Goal: Task Accomplishment & Management: Use online tool/utility

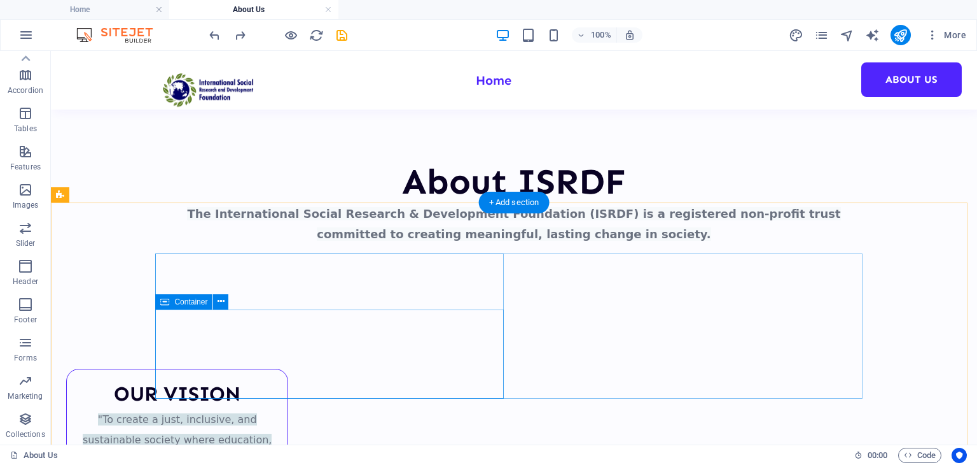
scroll to position [389, 0]
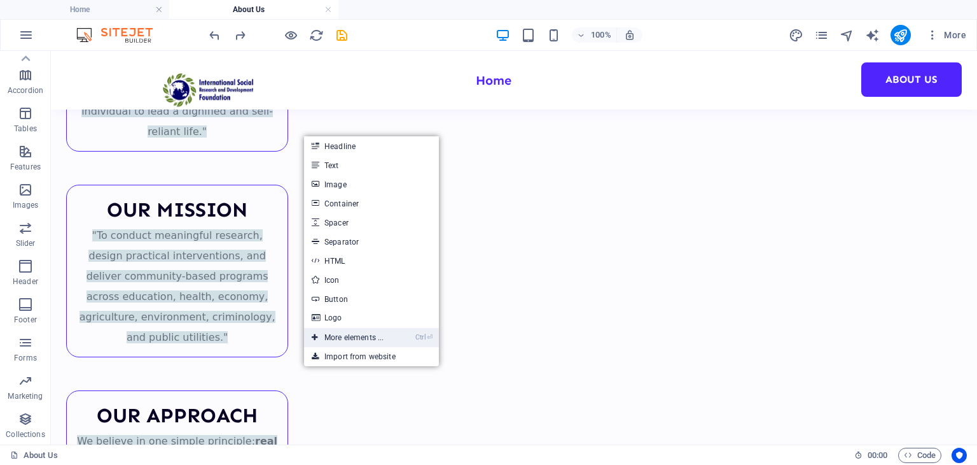
click at [367, 340] on link "Ctrl ⏎ More elements ..." at bounding box center [347, 337] width 87 height 19
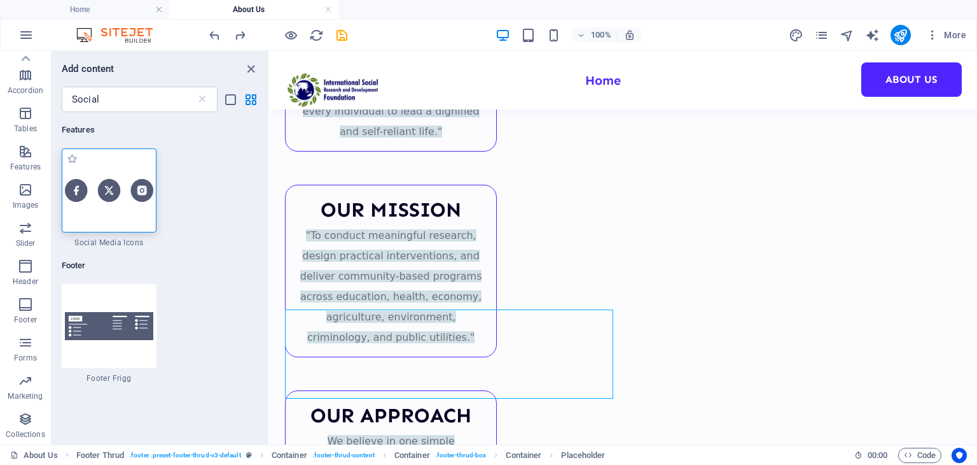
click at [122, 176] on div at bounding box center [109, 190] width 95 height 84
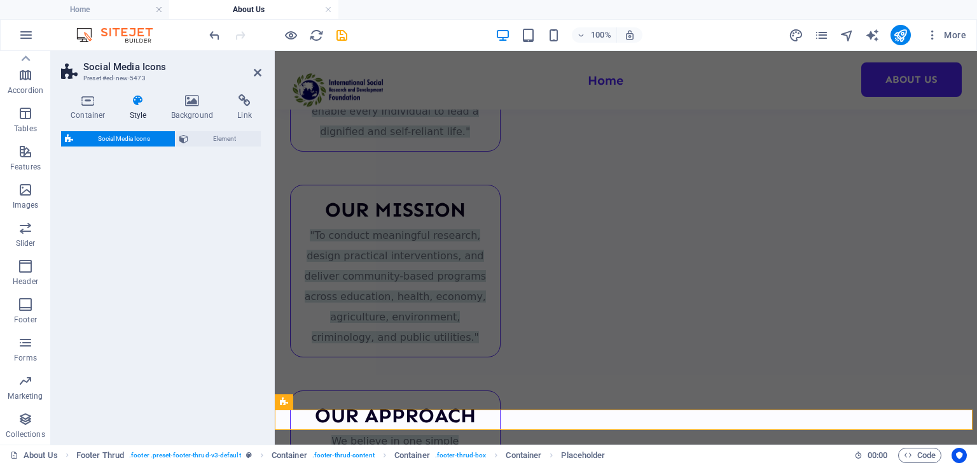
scroll to position [484, 0]
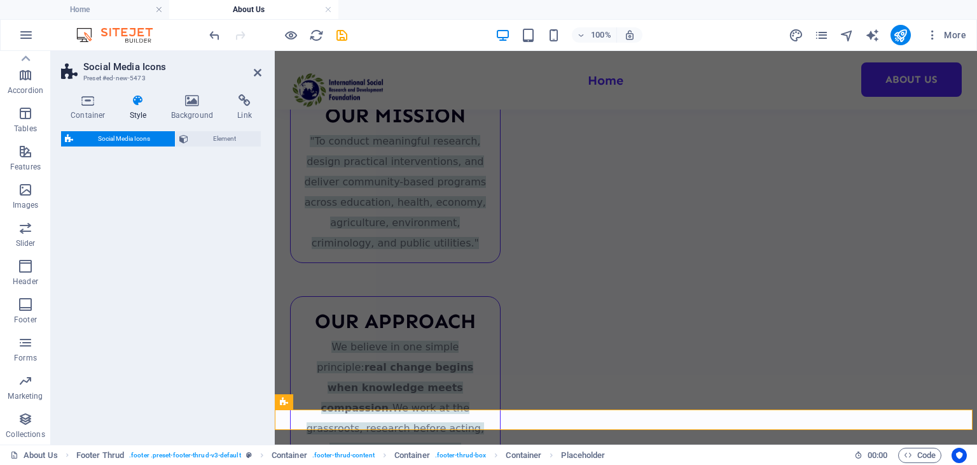
select select "rem"
select select "preset-social-icons-v3-default"
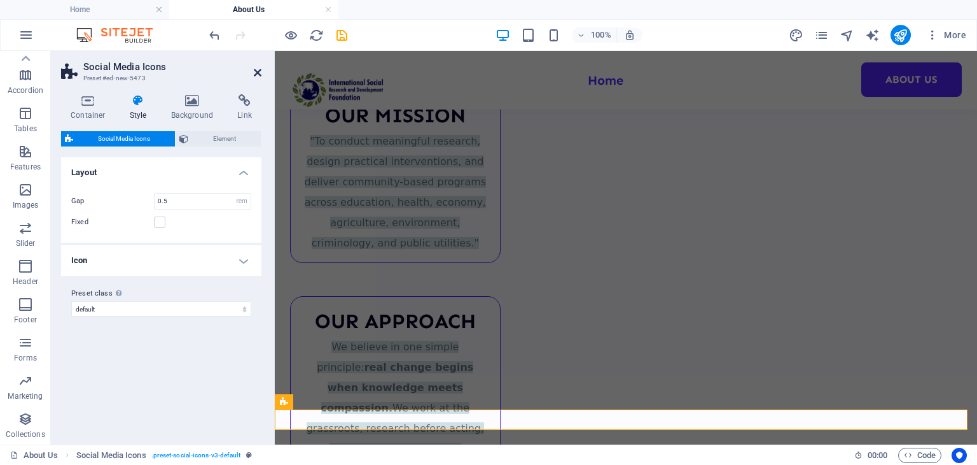
click at [260, 69] on icon at bounding box center [258, 72] width 8 height 10
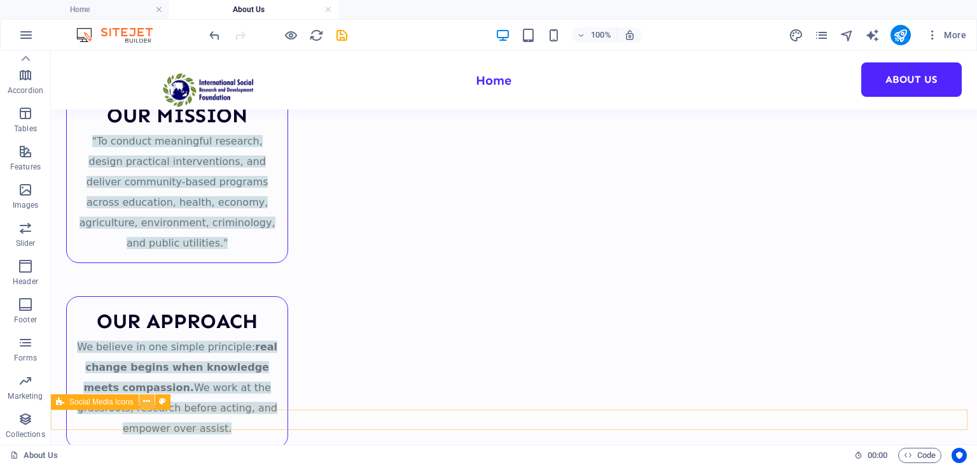
click at [143, 407] on icon at bounding box center [146, 401] width 7 height 13
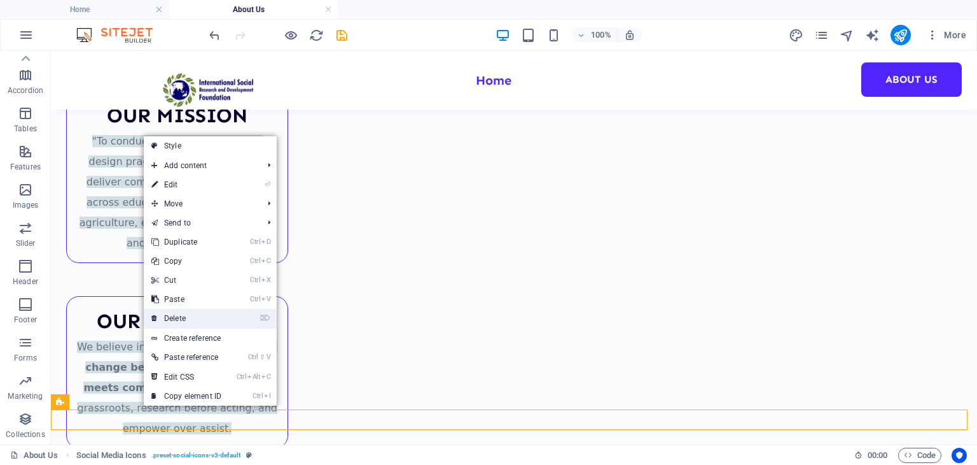
click at [183, 319] on link "⌦ Delete" at bounding box center [186, 318] width 85 height 19
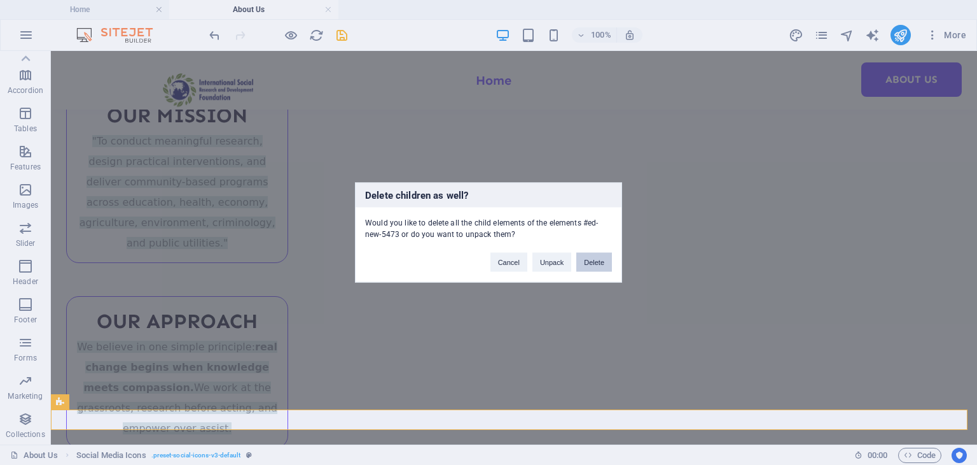
click at [608, 267] on button "Delete" at bounding box center [595, 262] width 36 height 19
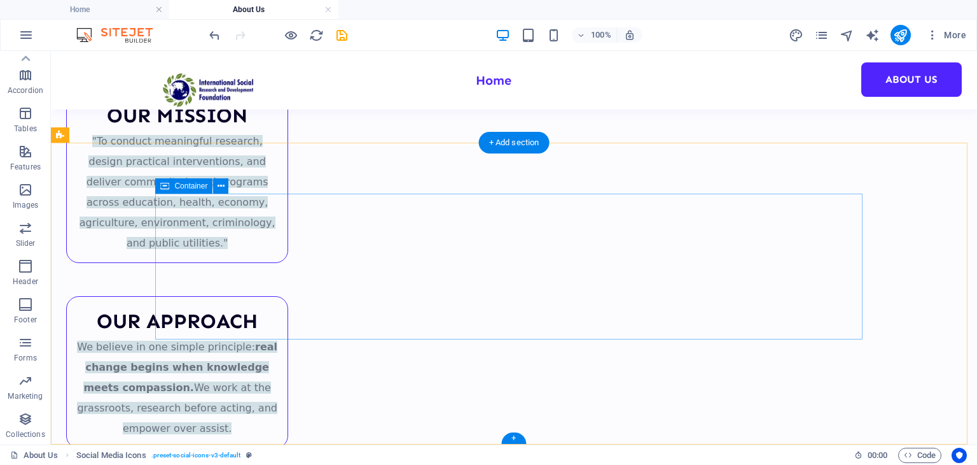
scroll to position [449, 0]
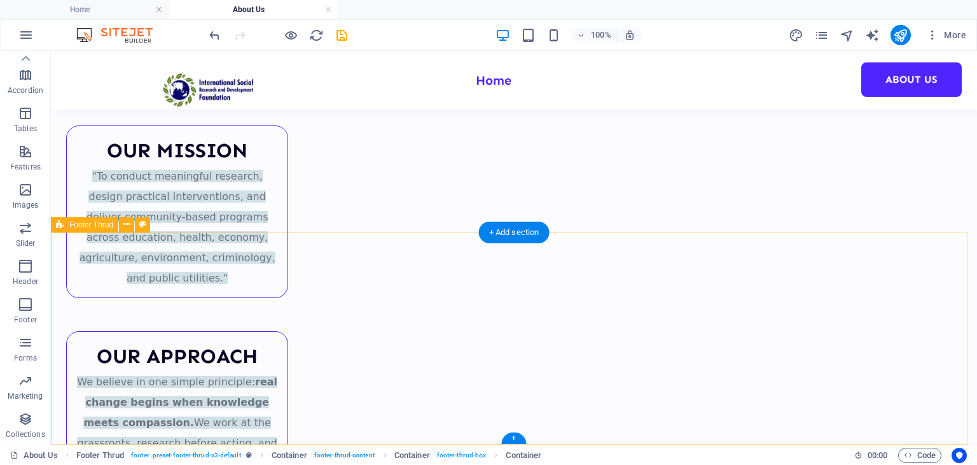
scroll to position [359, 0]
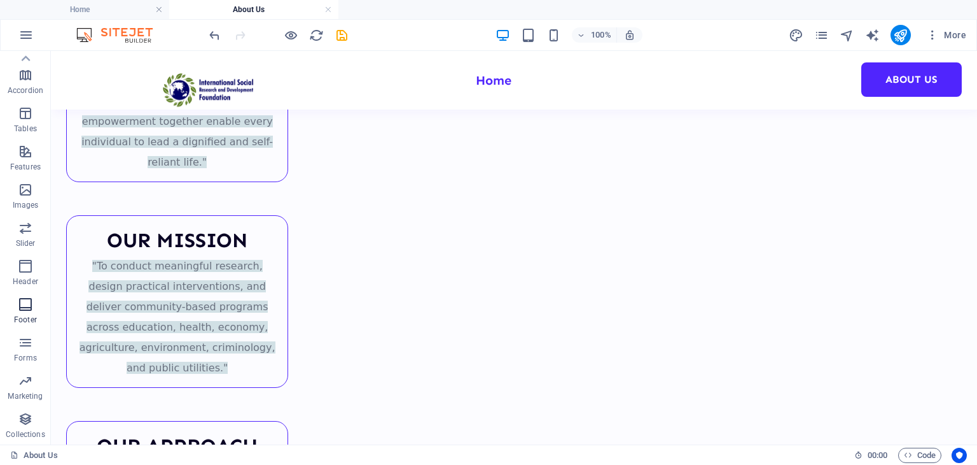
click at [21, 309] on icon "button" at bounding box center [25, 304] width 15 height 15
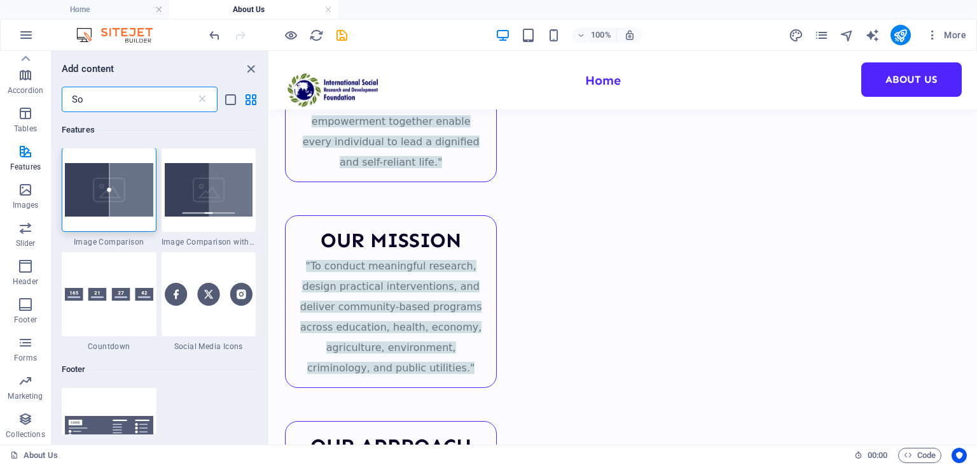
scroll to position [0, 0]
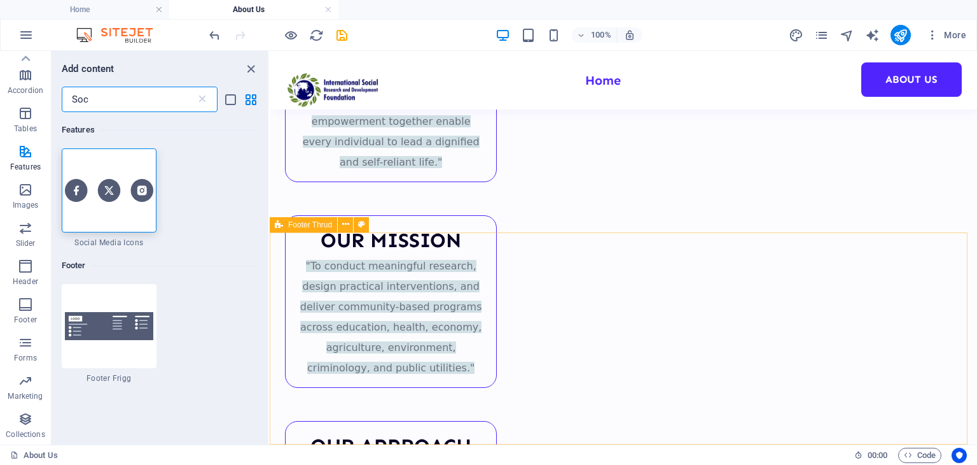
click at [307, 229] on div "Footer Thrud" at bounding box center [303, 224] width 67 height 15
type input "Soc"
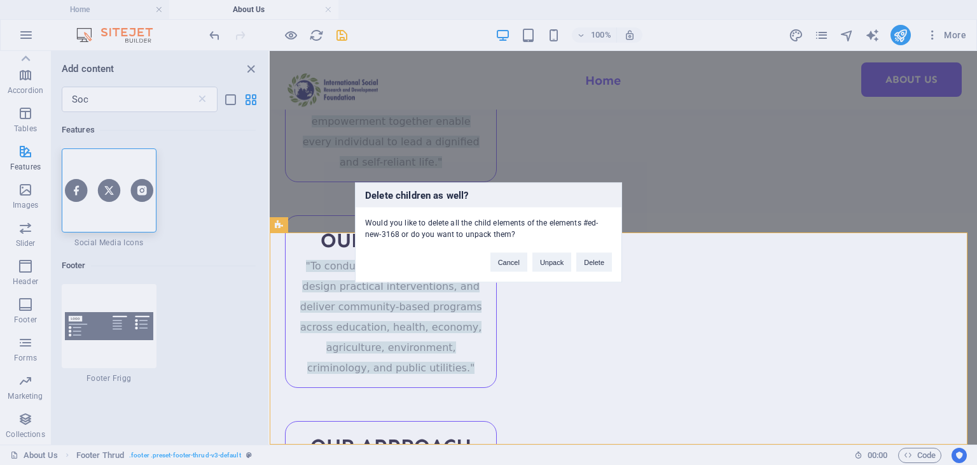
scroll to position [148, 0]
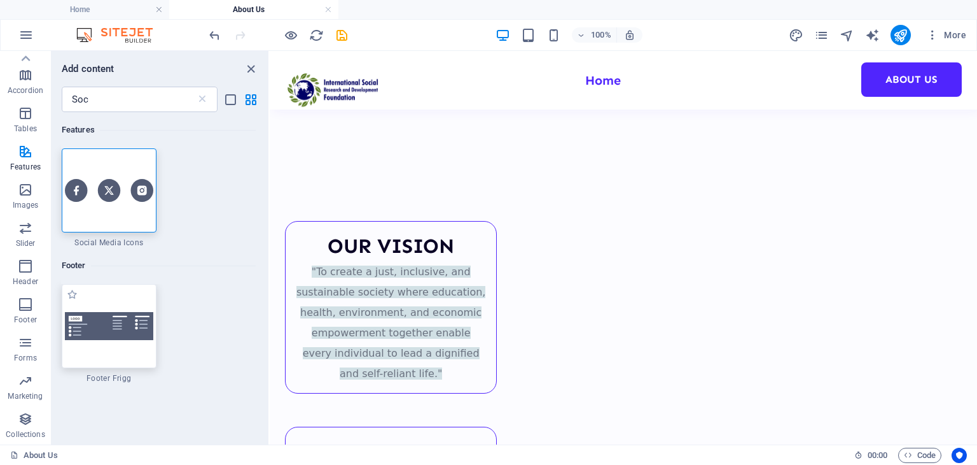
click at [110, 309] on div at bounding box center [109, 326] width 95 height 84
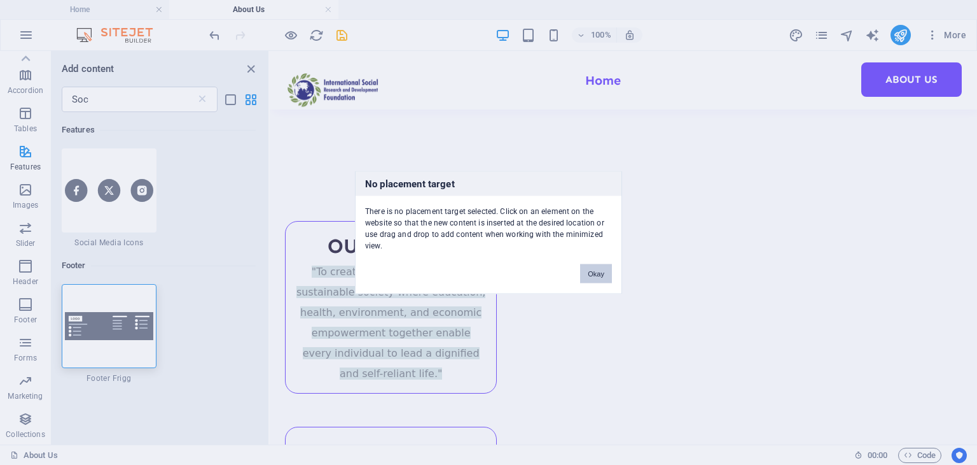
click at [593, 269] on button "Okay" at bounding box center [596, 273] width 32 height 19
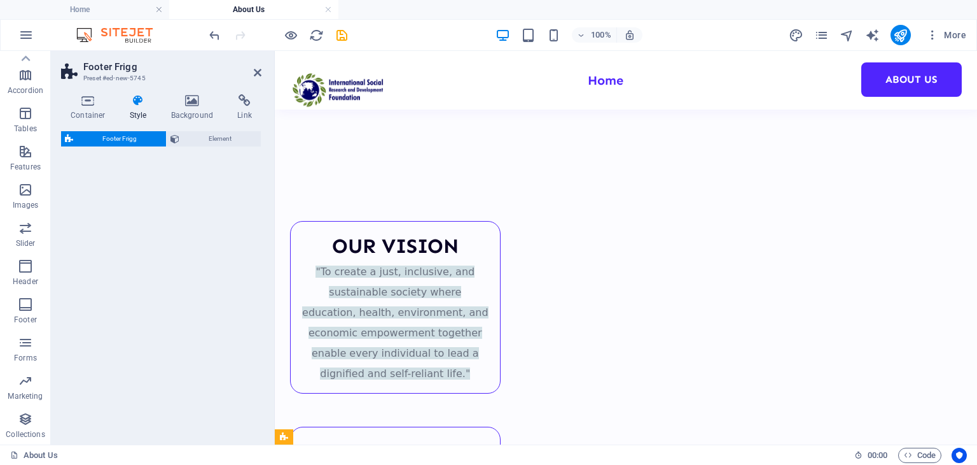
select select "rem"
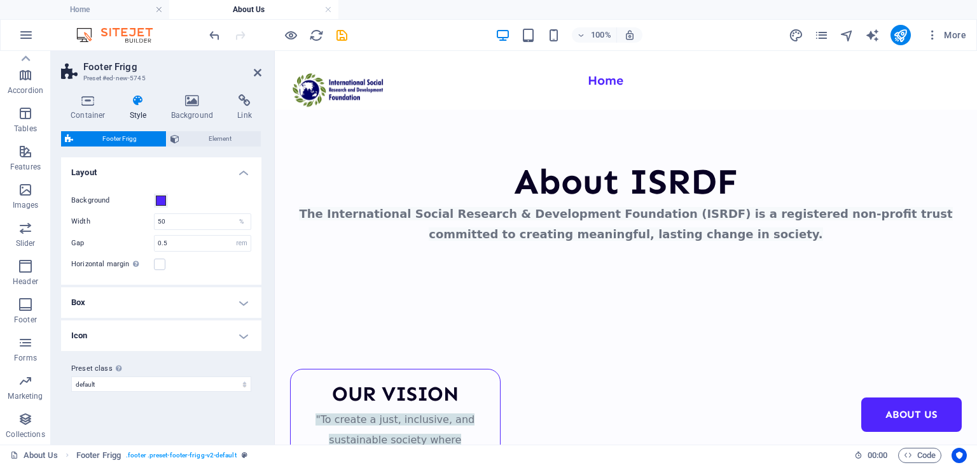
scroll to position [410, 0]
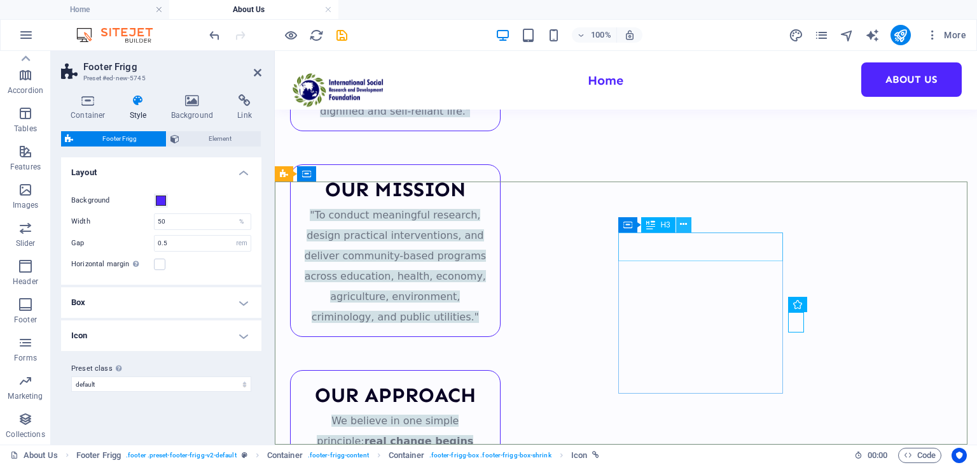
click at [686, 223] on icon at bounding box center [683, 224] width 7 height 13
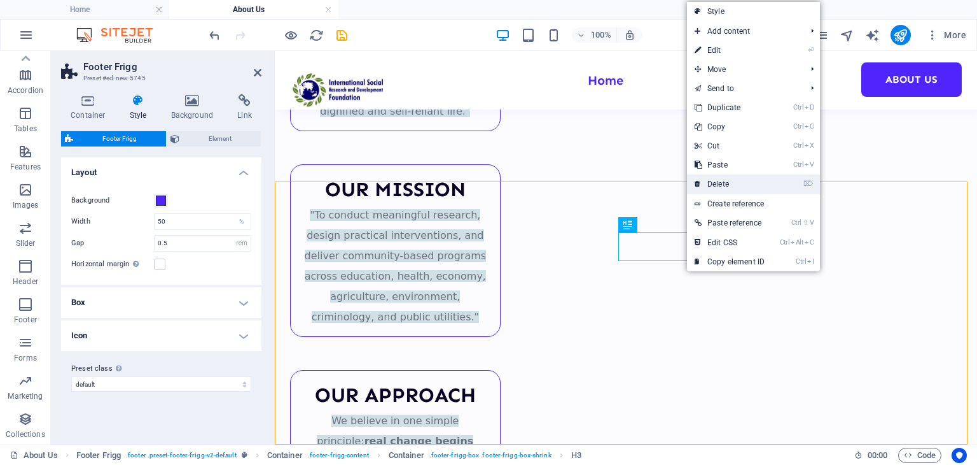
click at [724, 179] on link "⌦ Delete" at bounding box center [729, 183] width 85 height 19
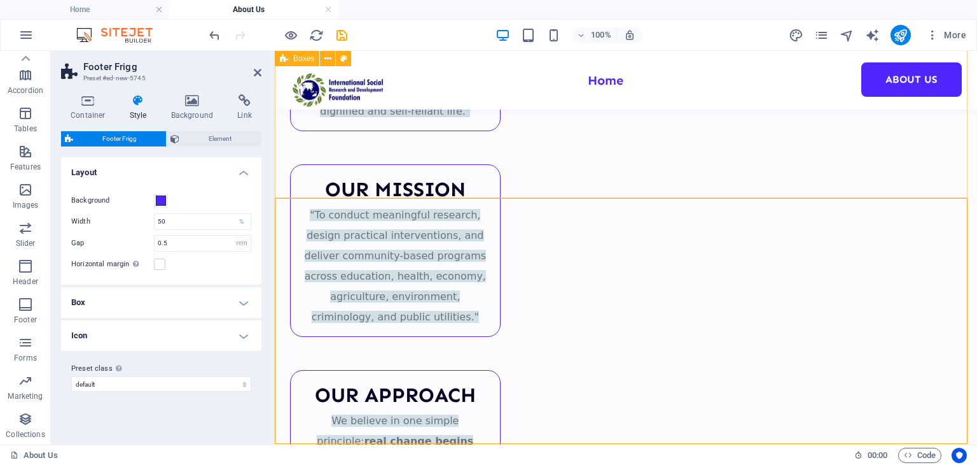
scroll to position [393, 0]
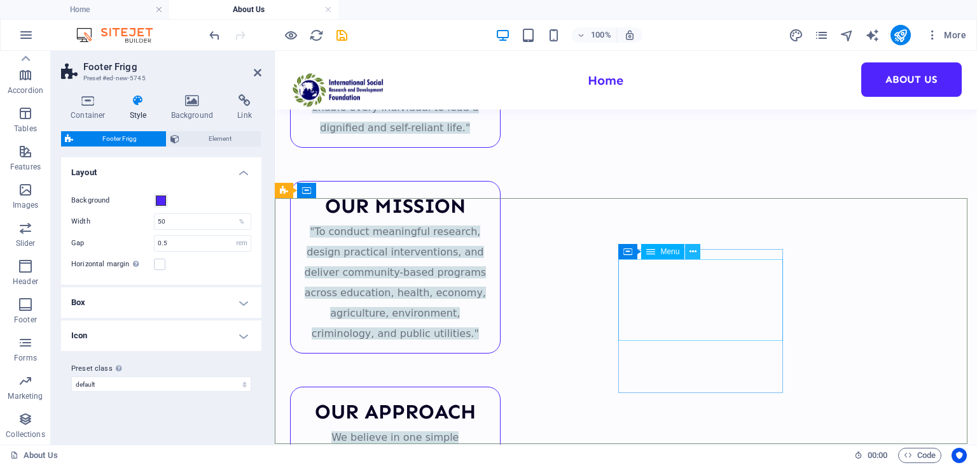
click at [695, 248] on icon at bounding box center [693, 251] width 7 height 13
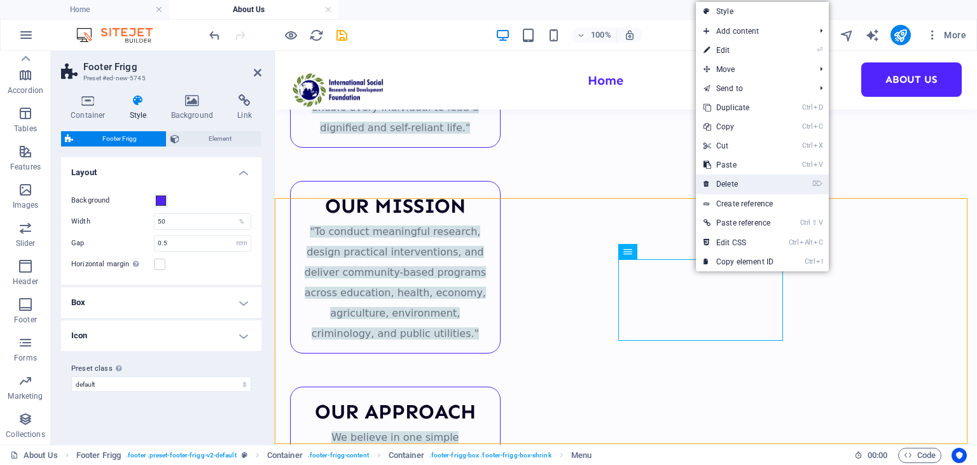
click at [726, 186] on link "⌦ Delete" at bounding box center [738, 183] width 85 height 19
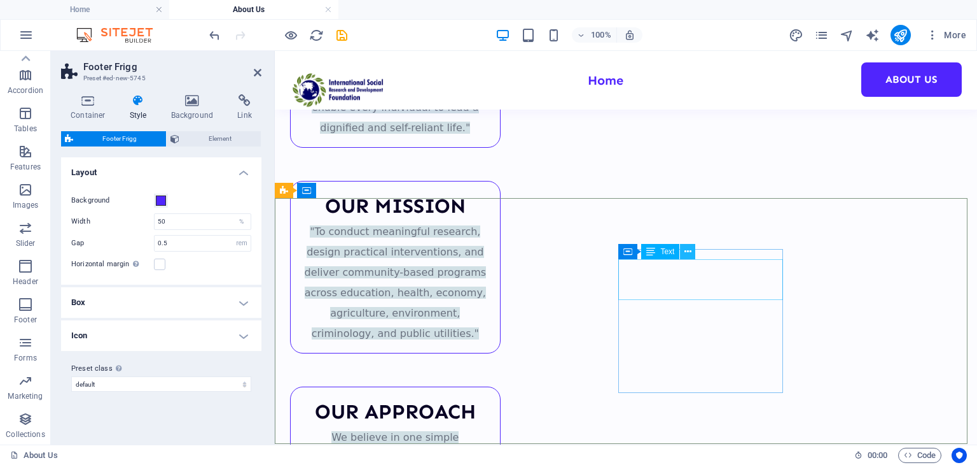
click at [682, 253] on button at bounding box center [687, 251] width 15 height 15
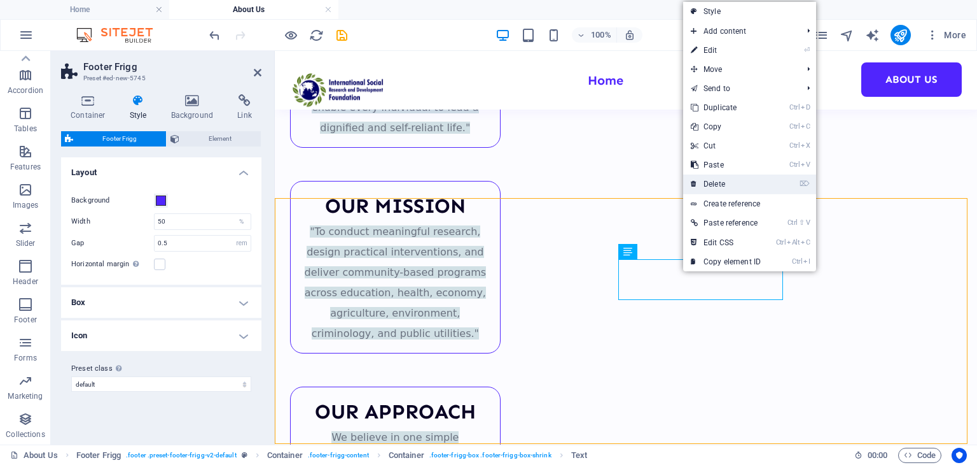
drag, startPoint x: 438, startPoint y: 128, endPoint x: 713, endPoint y: 179, distance: 279.6
click at [713, 179] on link "⌦ Delete" at bounding box center [725, 183] width 85 height 19
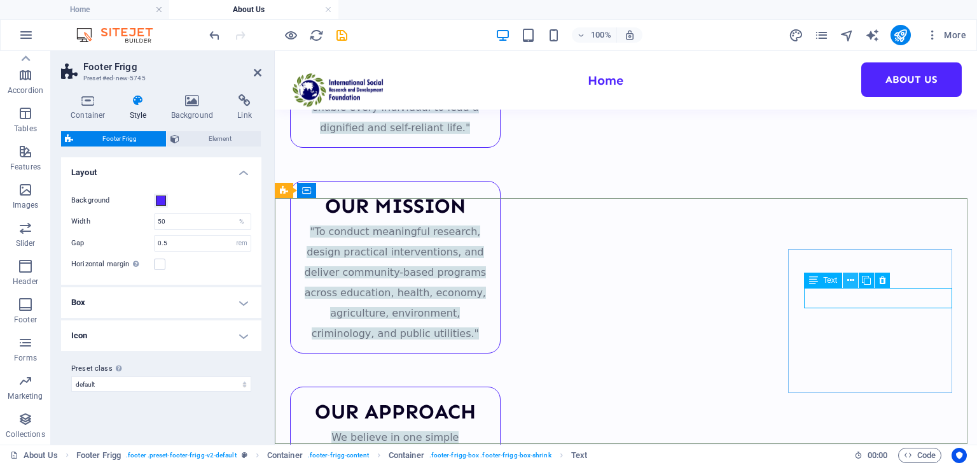
click at [853, 276] on icon at bounding box center [851, 280] width 7 height 13
click at [858, 279] on button at bounding box center [850, 279] width 15 height 15
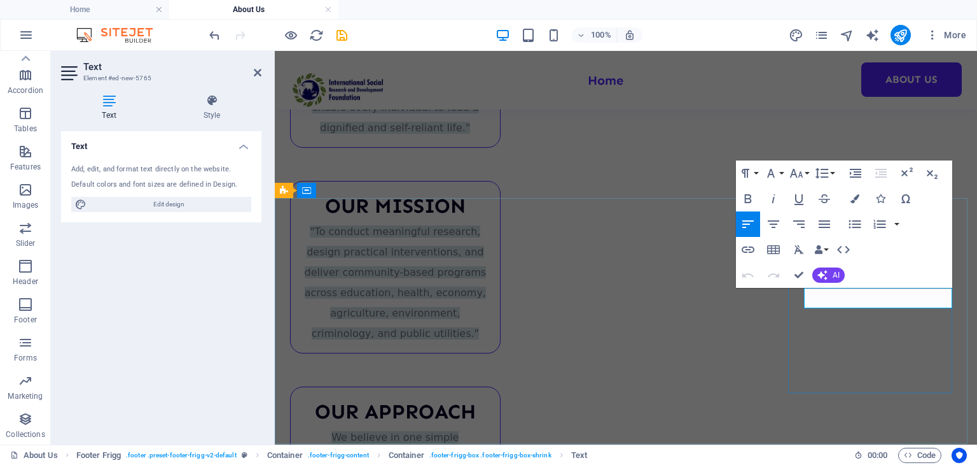
drag, startPoint x: 852, startPoint y: 296, endPoint x: 869, endPoint y: 298, distance: 16.7
click at [853, 262] on icon "button" at bounding box center [858, 264] width 15 height 15
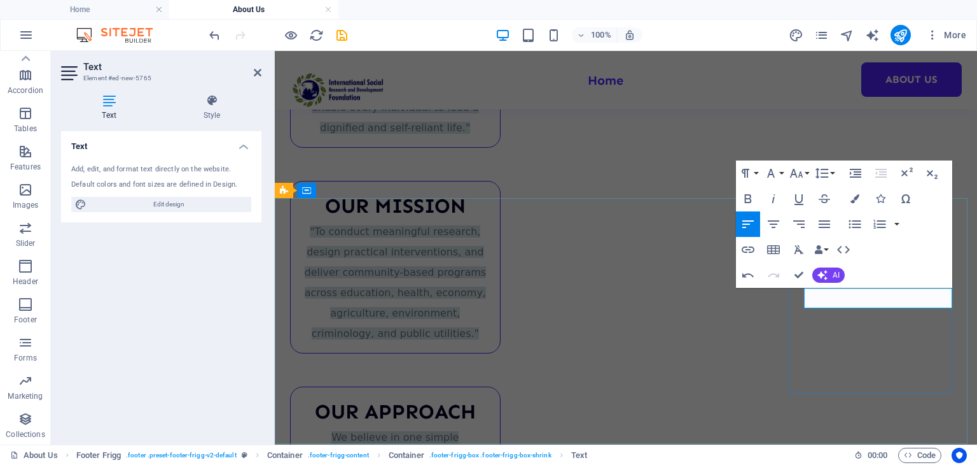
drag, startPoint x: 865, startPoint y: 304, endPoint x: 770, endPoint y: 301, distance: 95.5
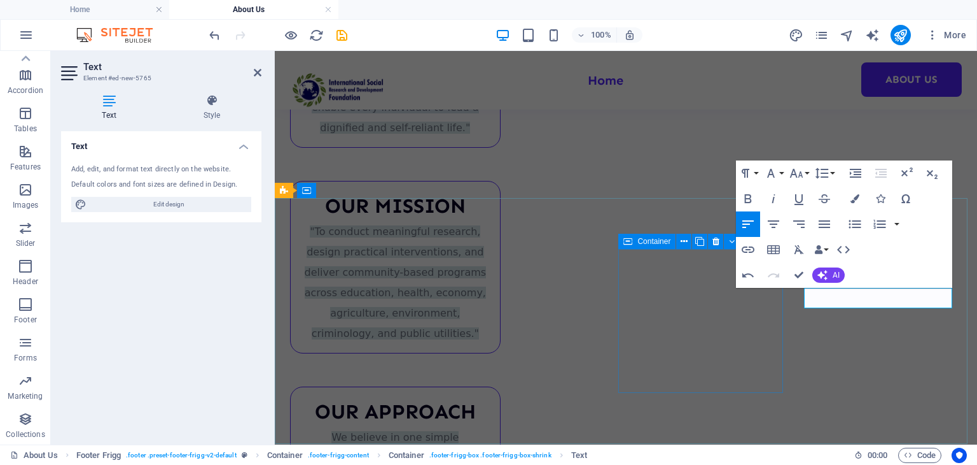
click at [745, 254] on icon "button" at bounding box center [748, 249] width 15 height 15
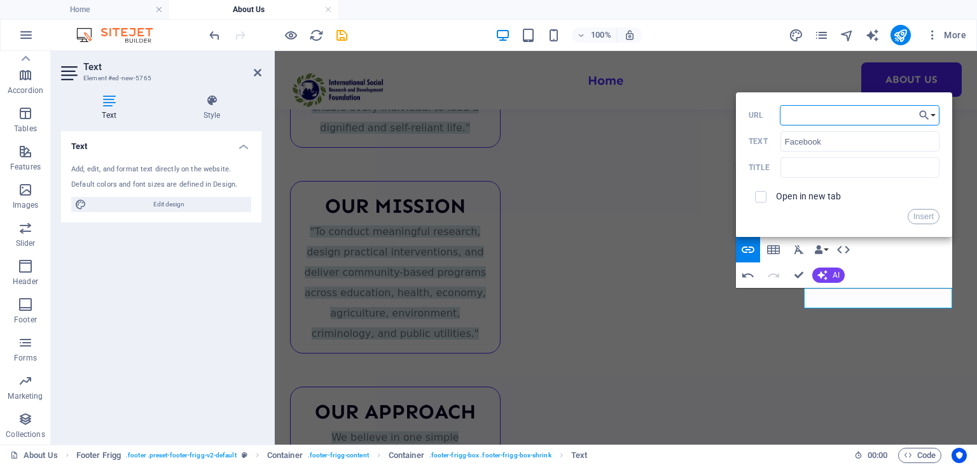
paste input "[URL][DOMAIN_NAME][DOMAIN_NAME]"
type input "[URL][DOMAIN_NAME][DOMAIN_NAME]"
click at [781, 192] on label "Open in new tab" at bounding box center [808, 196] width 65 height 10
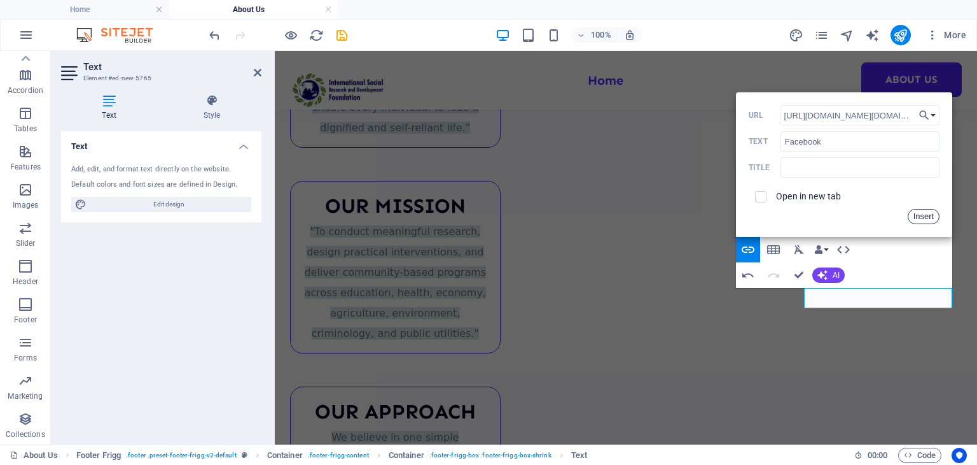
click at [931, 209] on button "Insert" at bounding box center [924, 216] width 32 height 15
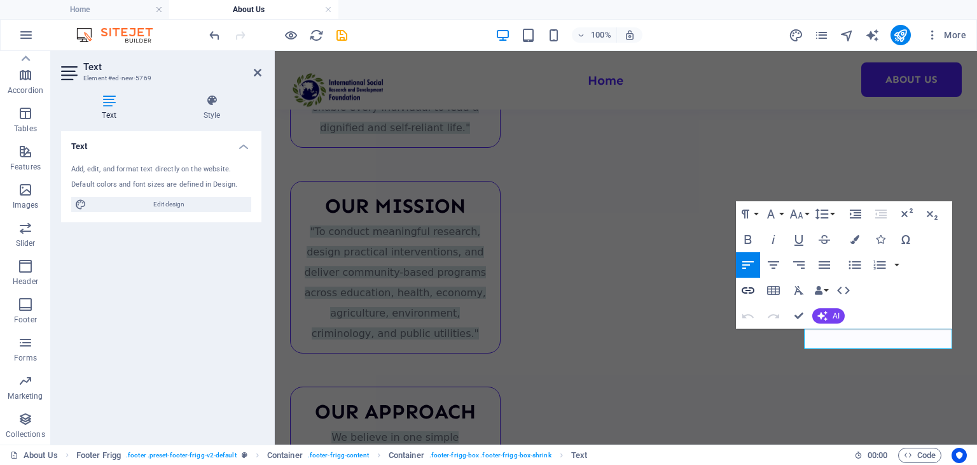
click at [743, 291] on icon "button" at bounding box center [748, 290] width 13 height 6
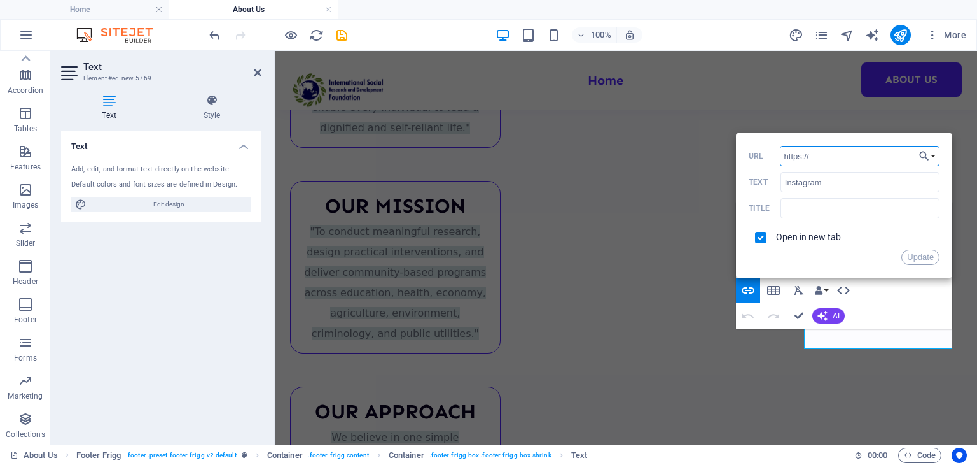
paste input "[URL][DOMAIN_NAME]"
type input "https://[URL][DOMAIN_NAME]"
click at [923, 253] on button "Update" at bounding box center [921, 256] width 38 height 15
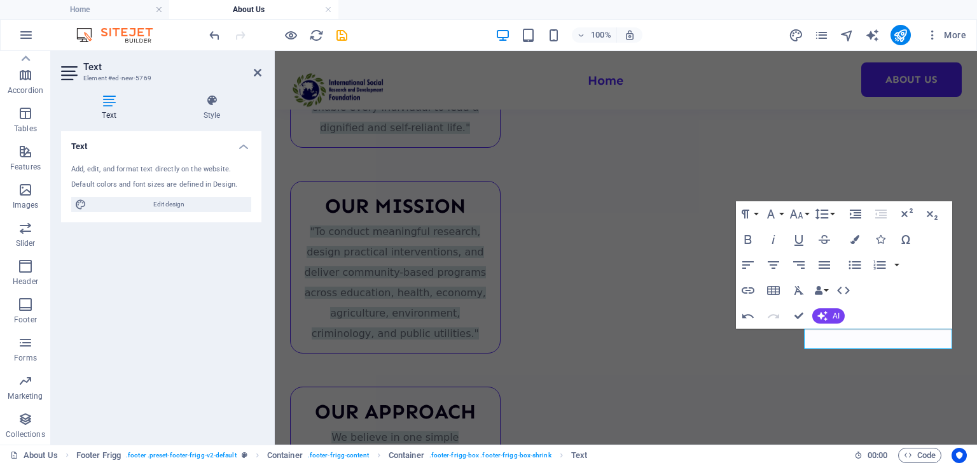
scroll to position [0, 0]
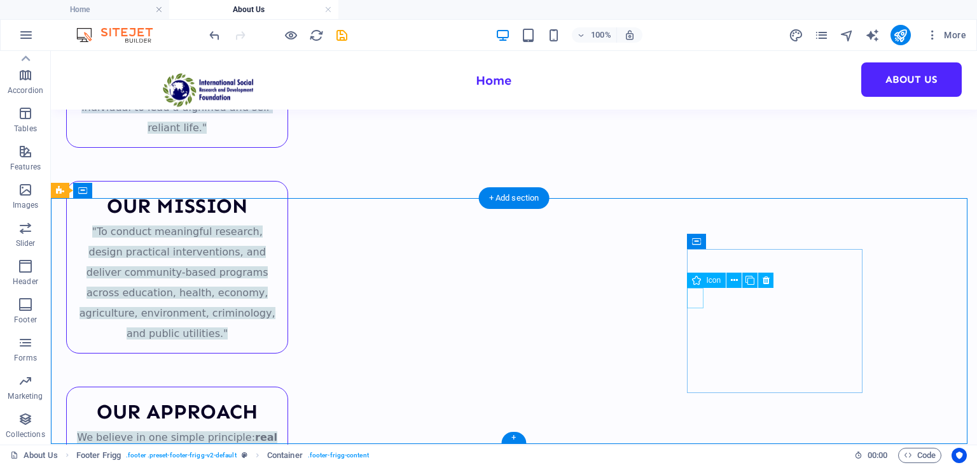
select select "xMidYMid"
select select "px"
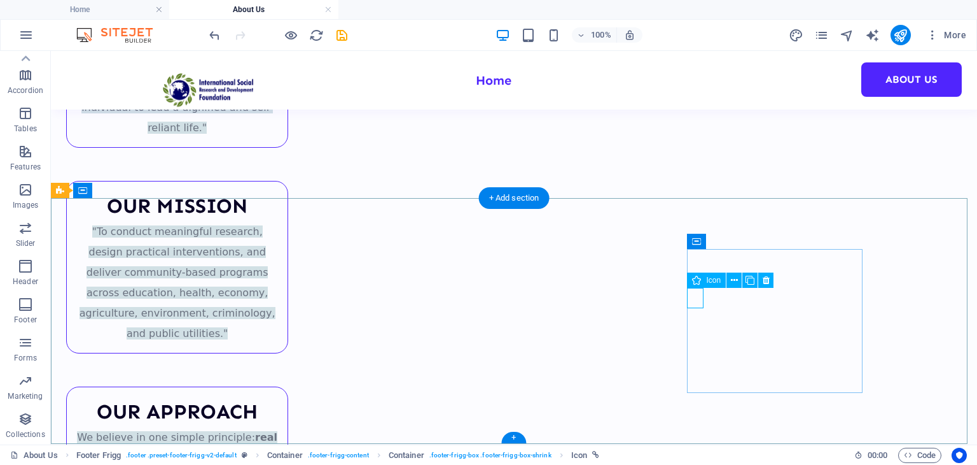
select select "px"
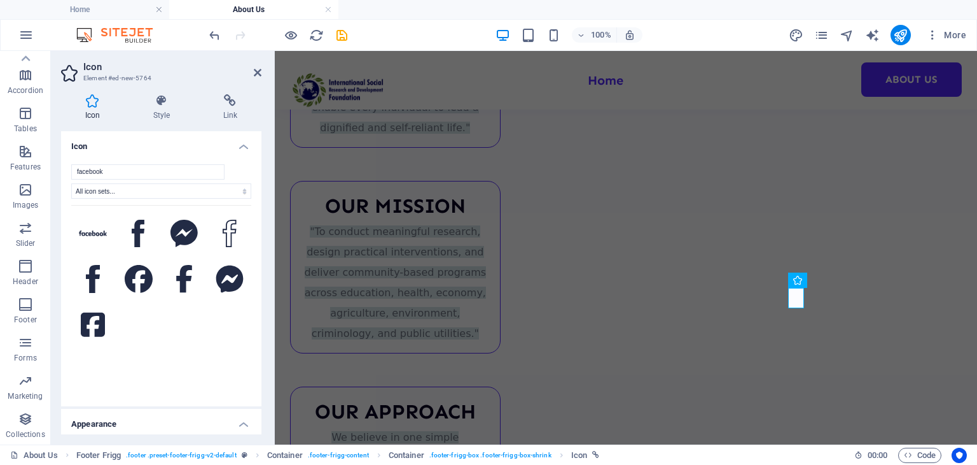
click at [238, 89] on div "Icon Style Link Icon facebook All icon sets... IcoFont Ionicons FontAwesome Bra…" at bounding box center [161, 264] width 221 height 360
click at [233, 96] on icon at bounding box center [230, 100] width 62 height 13
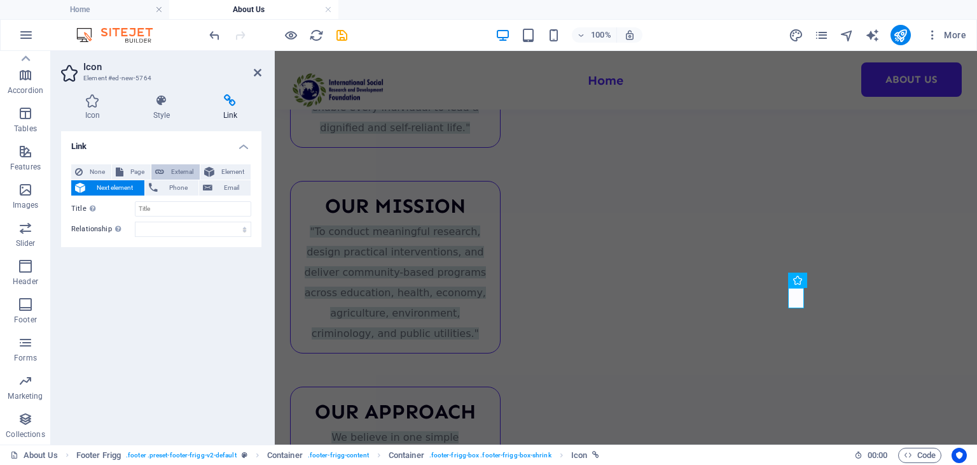
click at [176, 172] on span "External" at bounding box center [182, 171] width 28 height 15
select select "blank"
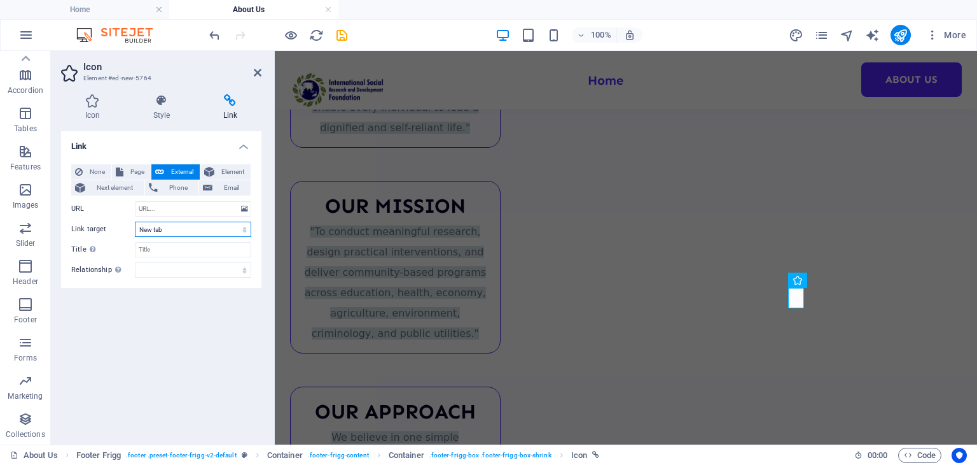
click at [201, 230] on select "New tab Same tab Overlay" at bounding box center [193, 228] width 116 height 15
click at [135, 221] on select "New tab Same tab Overlay" at bounding box center [193, 228] width 116 height 15
click at [211, 210] on input "URL" at bounding box center [193, 208] width 116 height 15
paste input "[URL][DOMAIN_NAME][DOMAIN_NAME]"
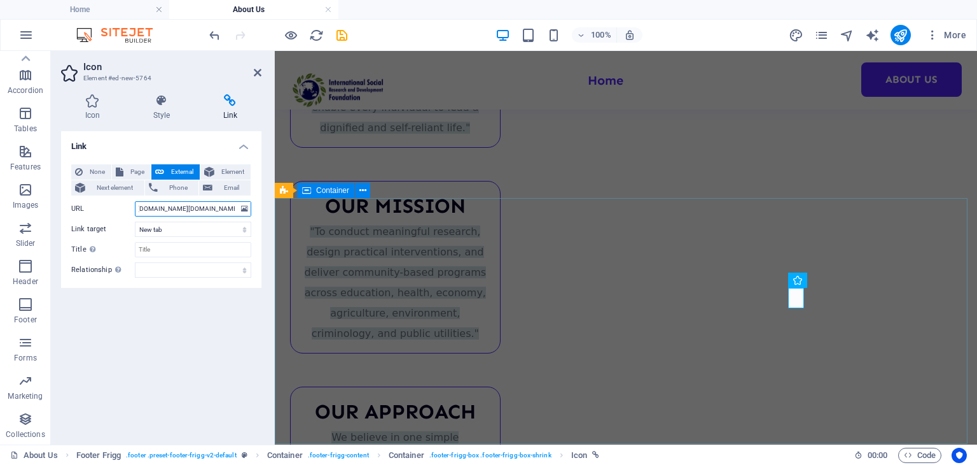
type input "[URL][DOMAIN_NAME][DOMAIN_NAME]"
drag, startPoint x: 255, startPoint y: 73, endPoint x: 543, endPoint y: 178, distance: 307.4
click at [255, 73] on icon at bounding box center [258, 72] width 8 height 10
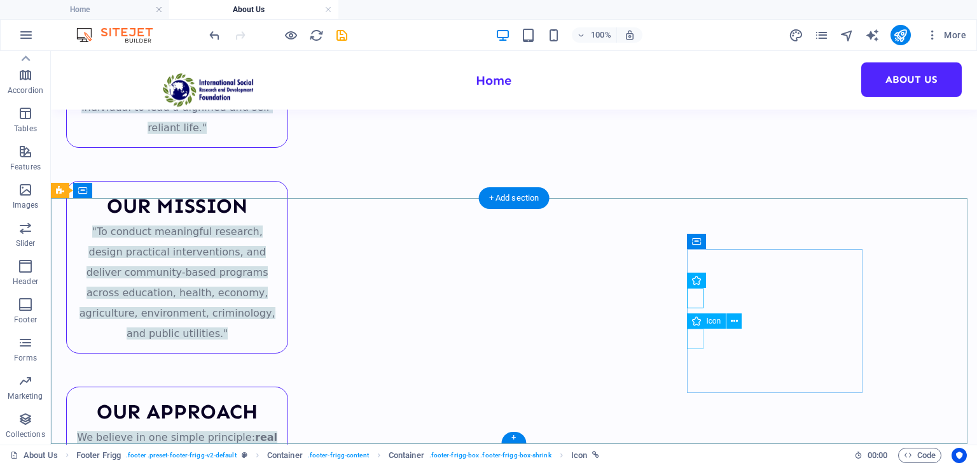
select select "xMidYMid"
select select "px"
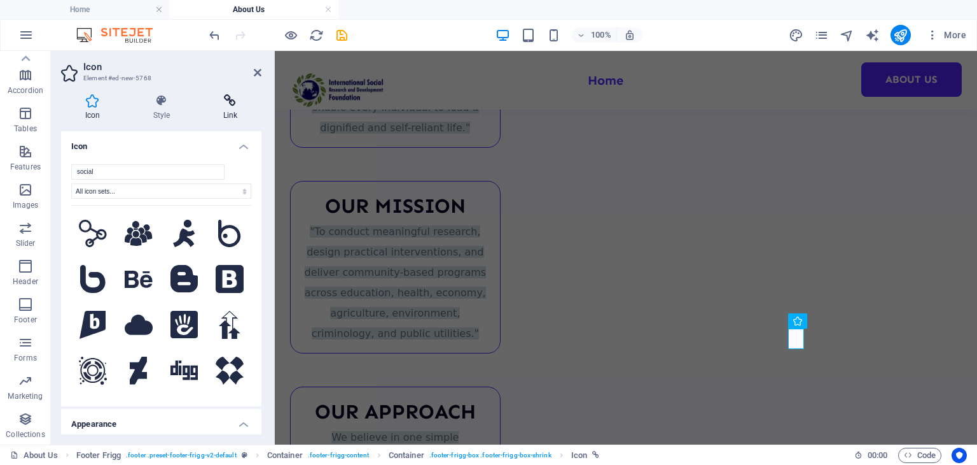
click at [220, 109] on h4 "Link" at bounding box center [230, 107] width 62 height 27
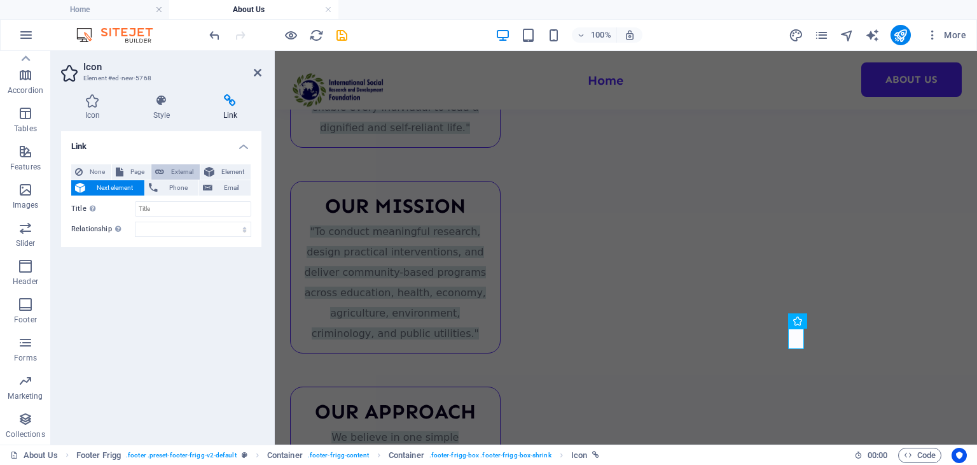
click at [181, 176] on span "External" at bounding box center [182, 171] width 28 height 15
select select "blank"
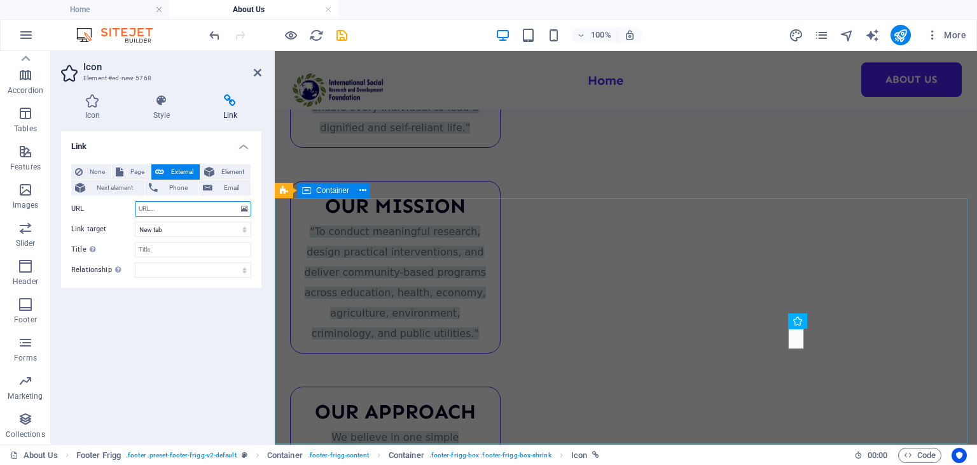
paste input "[URL][DOMAIN_NAME]"
type input "[URL][DOMAIN_NAME]"
click at [252, 78] on header "Icon Element #ed-new-5768" at bounding box center [161, 67] width 200 height 33
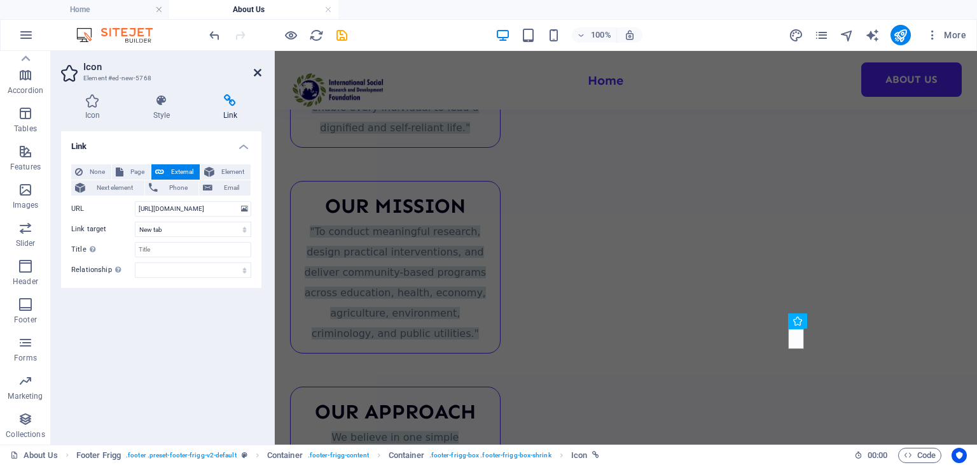
click at [256, 74] on icon at bounding box center [258, 72] width 8 height 10
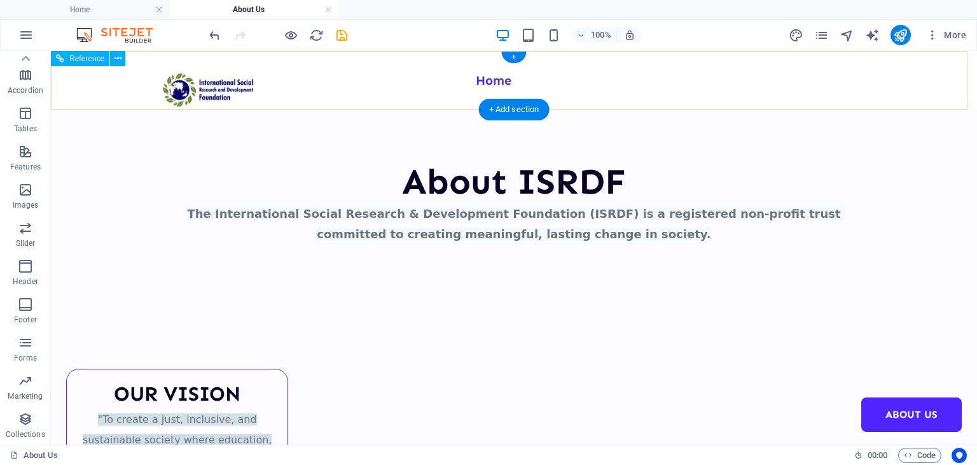
click at [173, 85] on div at bounding box center [207, 89] width 95 height 39
click at [183, 83] on div at bounding box center [207, 89] width 95 height 39
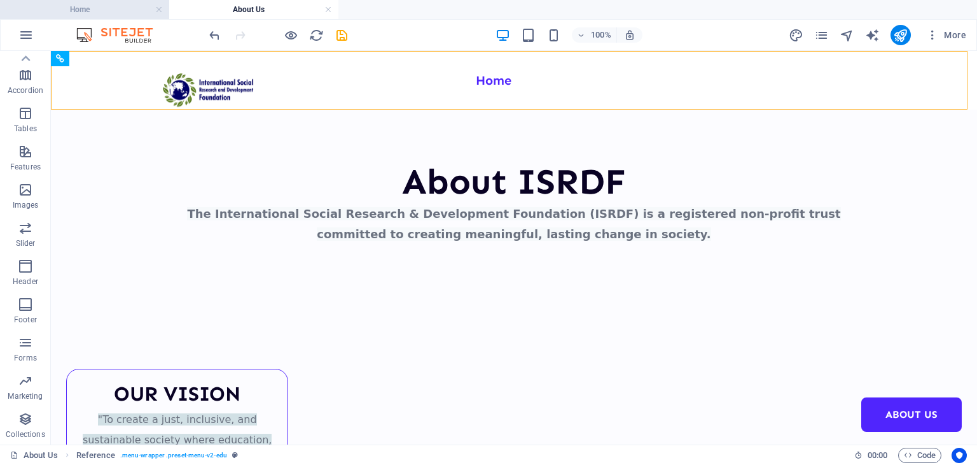
click at [146, 8] on h4 "Home" at bounding box center [84, 10] width 169 height 14
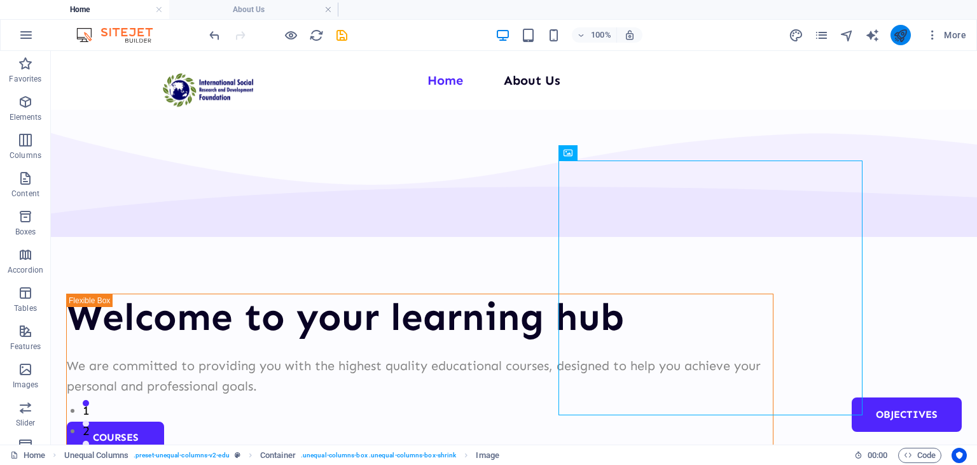
click at [904, 26] on button "publish" at bounding box center [901, 35] width 20 height 20
